Goal: Transaction & Acquisition: Purchase product/service

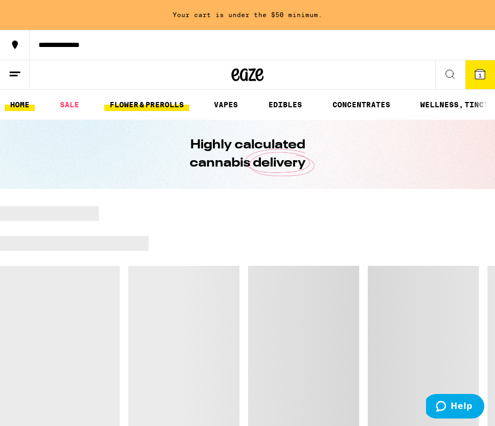
click at [153, 111] on link "FLOWER & PREROLLS" at bounding box center [146, 104] width 85 height 13
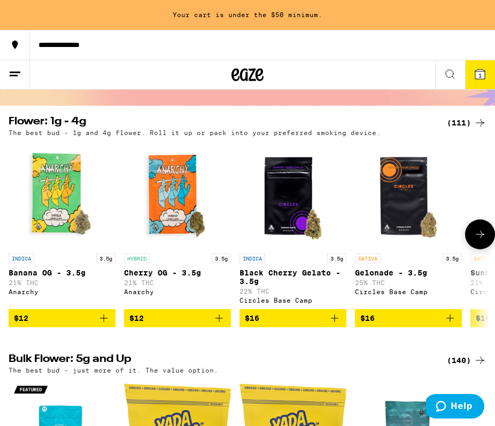
scroll to position [80, 0]
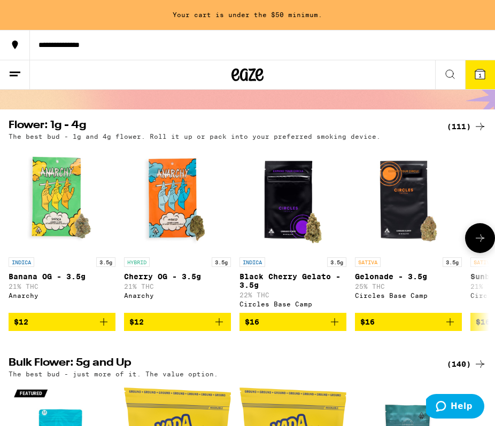
click at [481, 242] on icon at bounding box center [479, 237] width 9 height 7
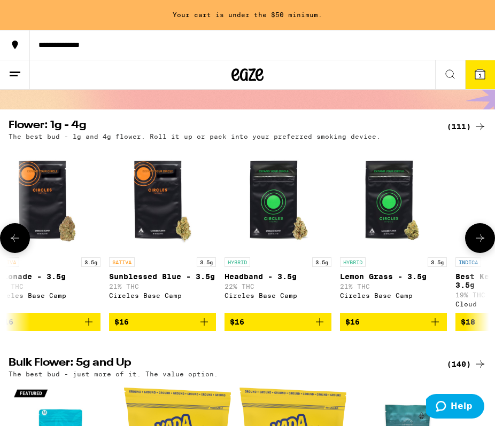
click at [481, 242] on icon at bounding box center [479, 237] width 9 height 7
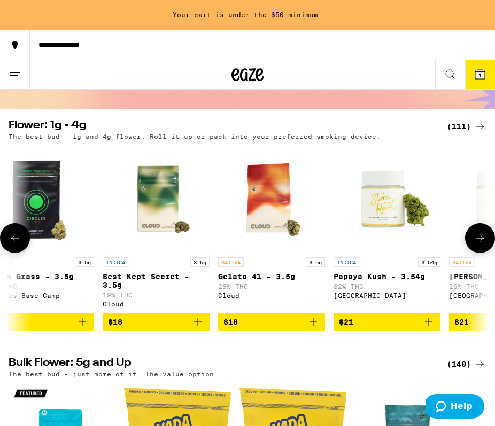
scroll to position [0, 722]
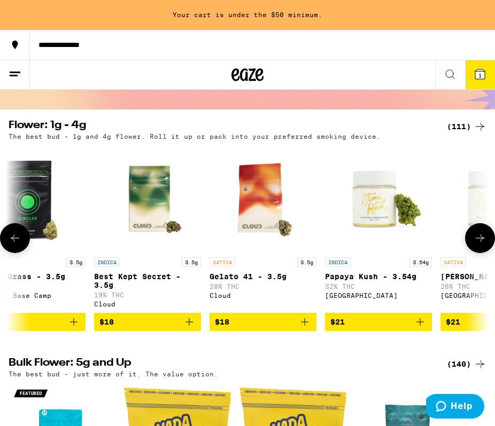
click at [474, 241] on icon at bounding box center [479, 238] width 13 height 13
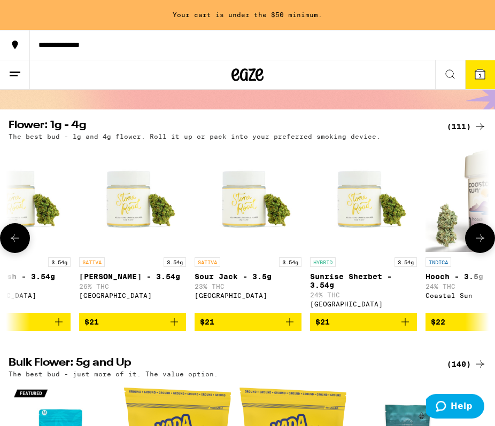
click at [474, 241] on icon at bounding box center [479, 238] width 13 height 13
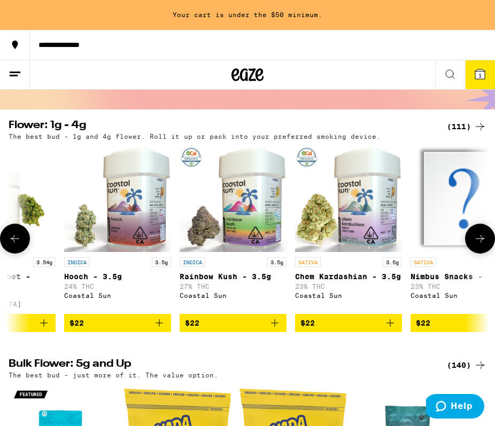
click at [474, 241] on icon at bounding box center [479, 238] width 13 height 13
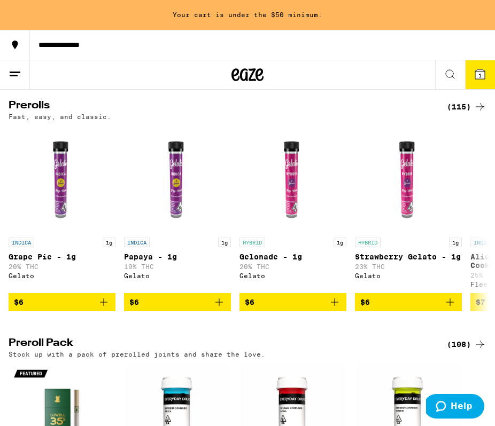
scroll to position [578, 0]
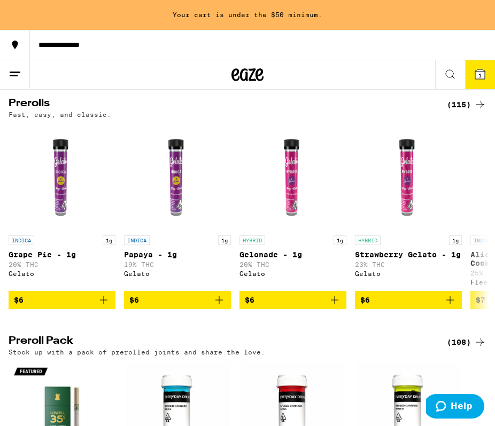
click at [15, 75] on line at bounding box center [14, 75] width 8 height 0
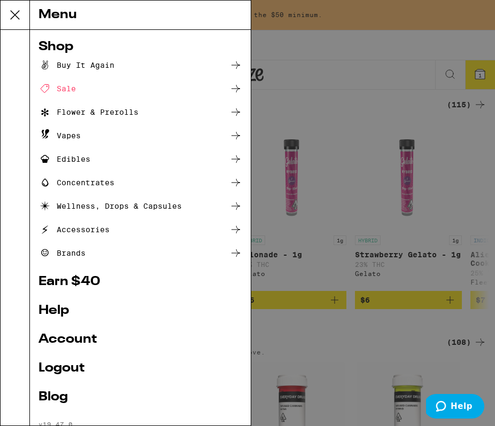
click at [74, 88] on div "Sale" at bounding box center [56, 88] width 37 height 13
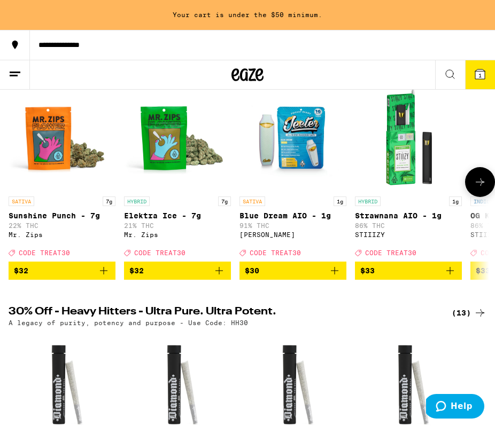
scroll to position [139, 0]
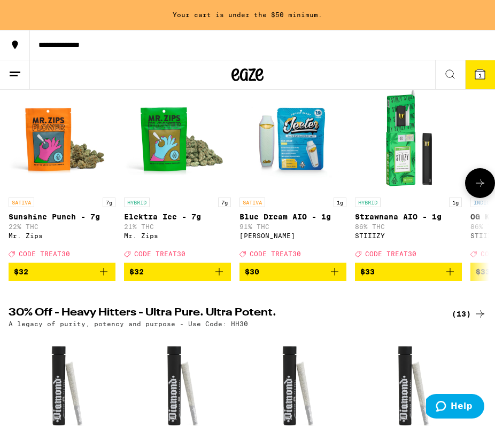
click at [479, 183] on icon at bounding box center [479, 183] width 13 height 13
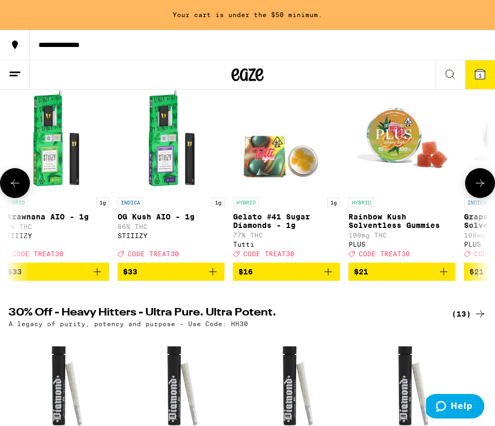
scroll to position [0, 361]
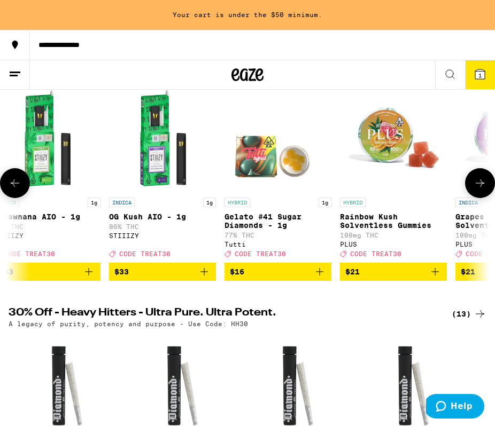
click at [479, 183] on icon at bounding box center [479, 183] width 13 height 13
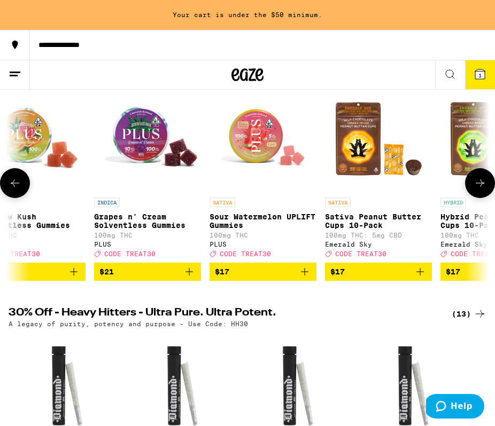
click at [479, 183] on icon at bounding box center [479, 183] width 13 height 13
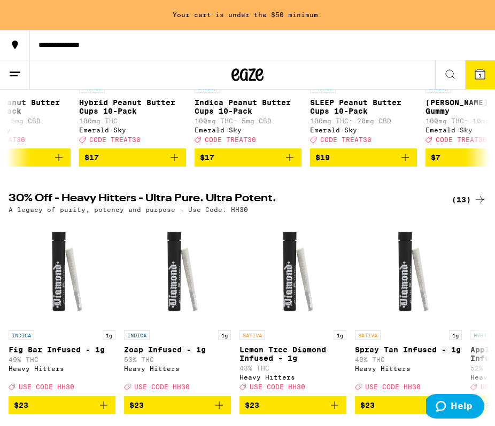
scroll to position [357, 0]
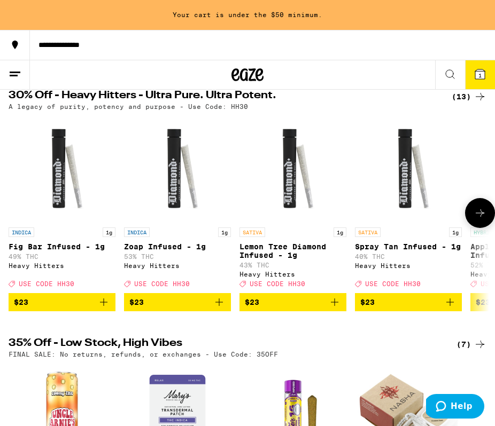
click at [481, 217] on icon at bounding box center [479, 212] width 9 height 7
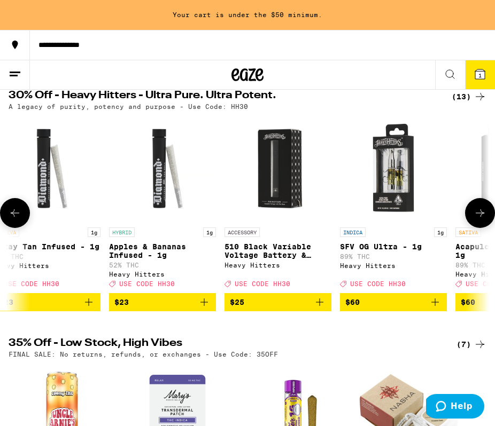
click at [481, 217] on icon at bounding box center [479, 212] width 9 height 7
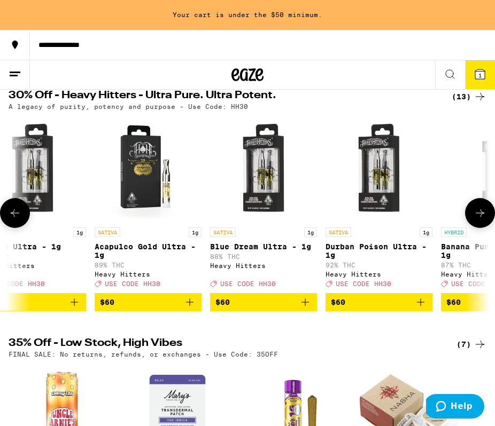
scroll to position [0, 722]
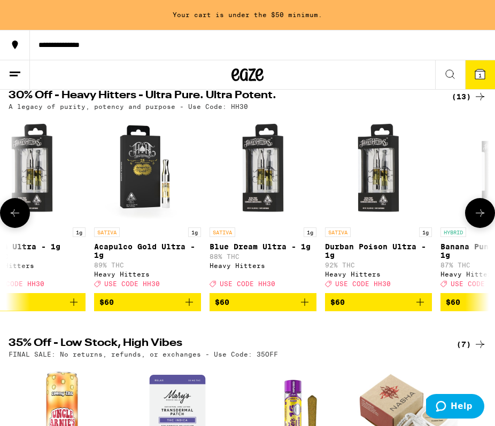
click at [481, 217] on icon at bounding box center [479, 212] width 9 height 7
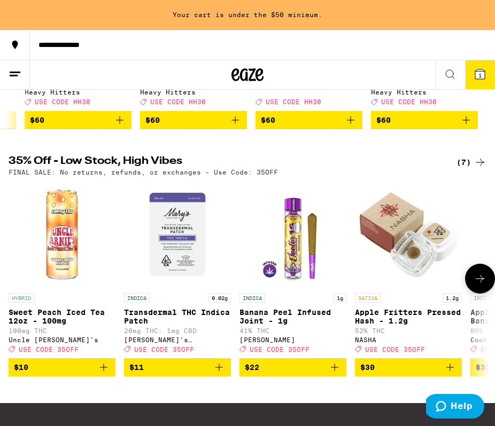
scroll to position [541, 0]
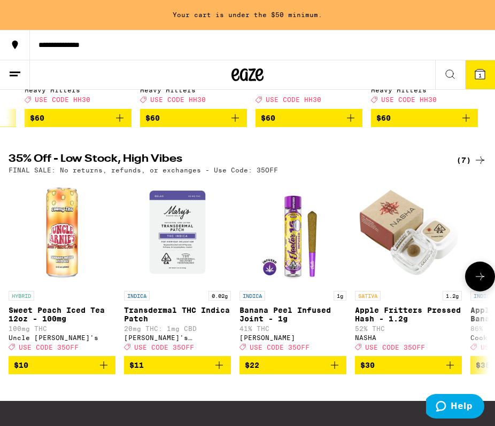
click at [475, 283] on icon at bounding box center [479, 276] width 13 height 13
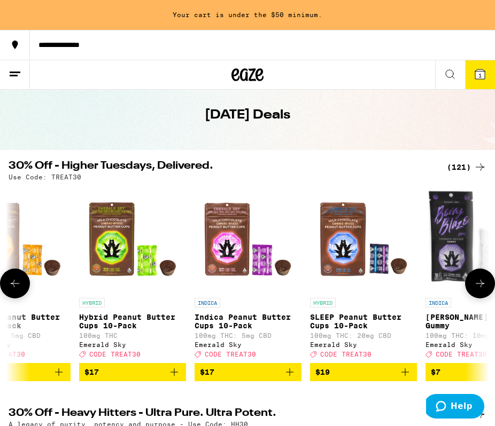
scroll to position [33, 0]
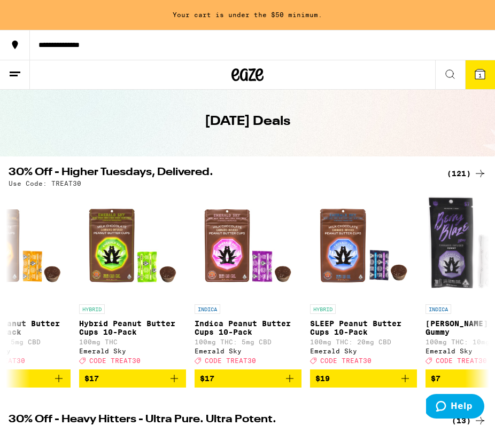
click at [471, 178] on div "(121)" at bounding box center [466, 173] width 40 height 13
click at [461, 171] on div "(121)" at bounding box center [466, 173] width 40 height 13
